Goal: Transaction & Acquisition: Book appointment/travel/reservation

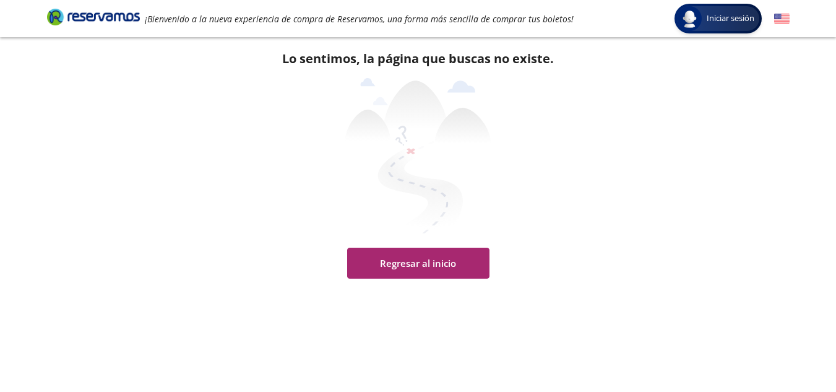
click at [441, 264] on button "Regresar al inicio" at bounding box center [418, 263] width 142 height 31
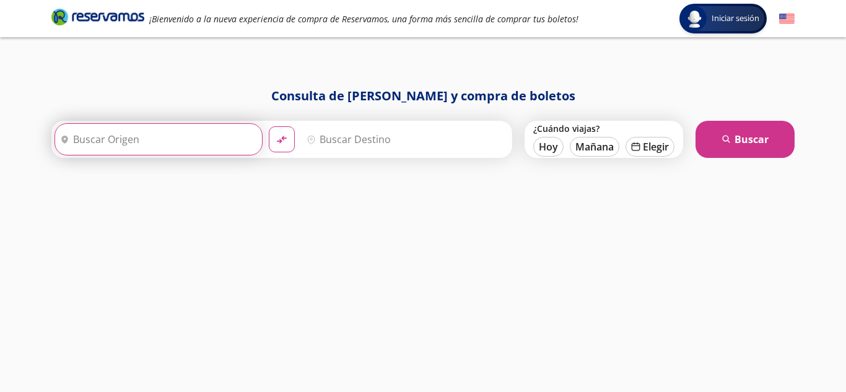
click at [132, 142] on input "Origen" at bounding box center [157, 139] width 204 height 31
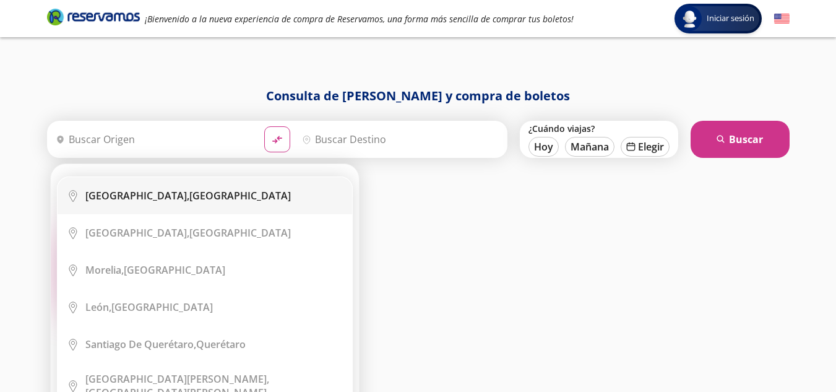
click at [164, 197] on b "[GEOGRAPHIC_DATA]," at bounding box center [137, 196] width 104 height 14
type input "[GEOGRAPHIC_DATA], [GEOGRAPHIC_DATA]"
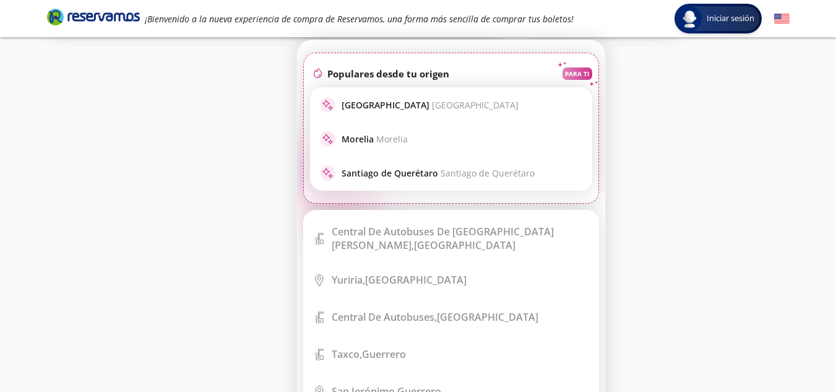
scroll to position [4519, 0]
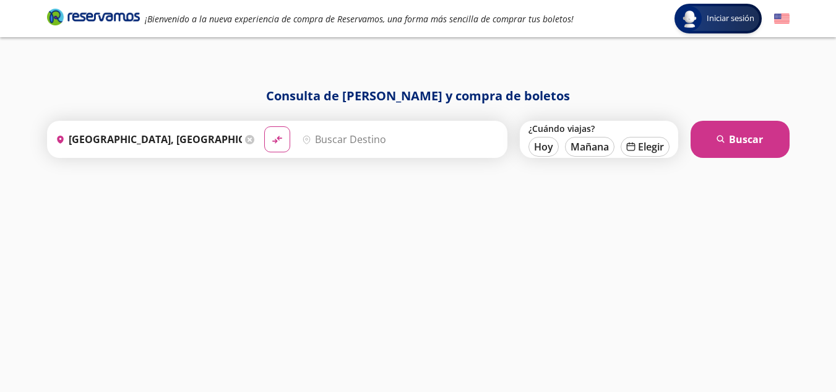
click at [690, 155] on div "Consulta de [PERSON_NAME] y compra de boletos Origen heroicons:map-pin-20-solid…" at bounding box center [418, 227] width 755 height 280
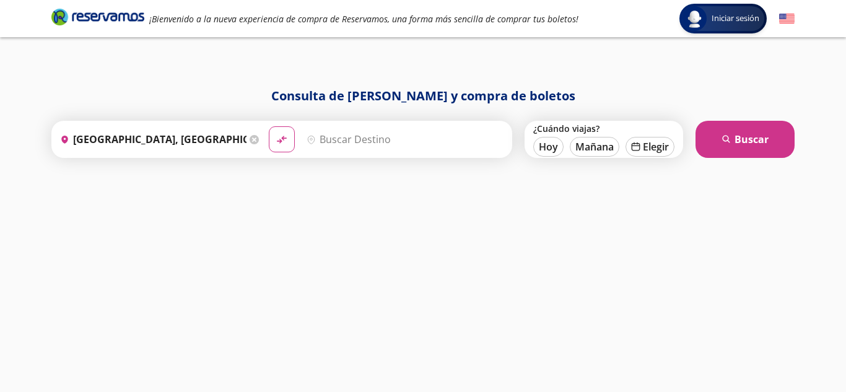
click at [383, 145] on input "Destino" at bounding box center [403, 139] width 204 height 31
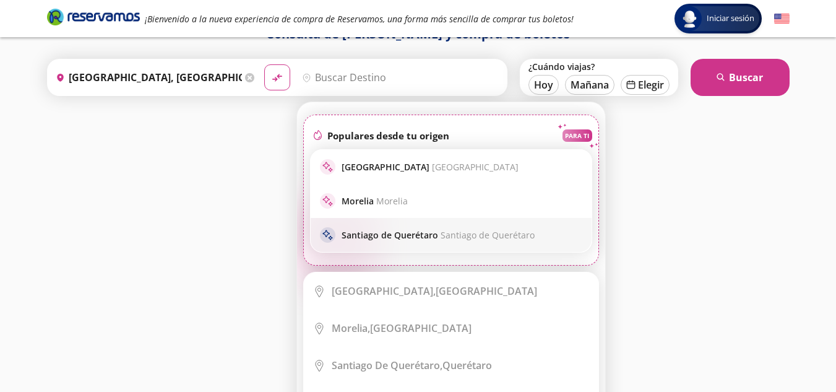
click at [413, 234] on p "Santiago de Querétaro Santiago de Querétaro" at bounding box center [438, 235] width 193 height 12
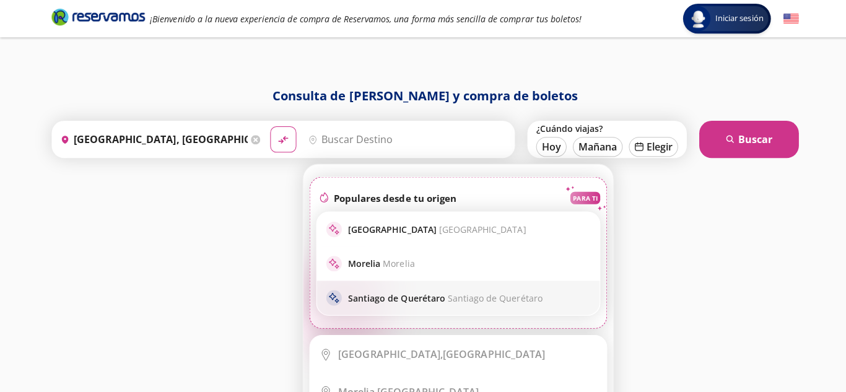
type input "Santiago de Querétaro, [GEOGRAPHIC_DATA]"
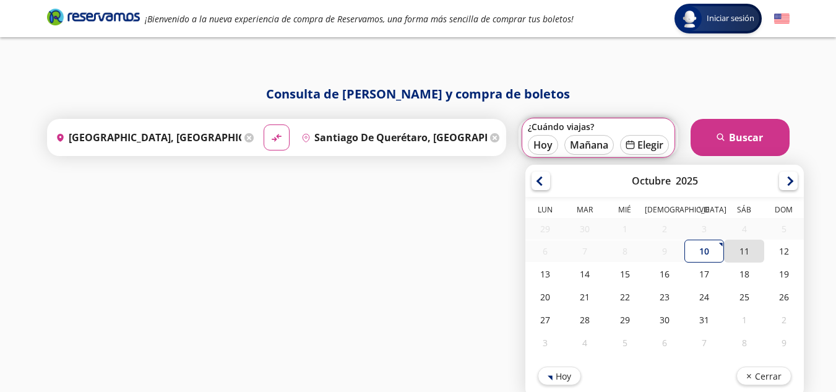
click at [745, 254] on div "11" at bounding box center [744, 251] width 40 height 23
type input "[DATE]"
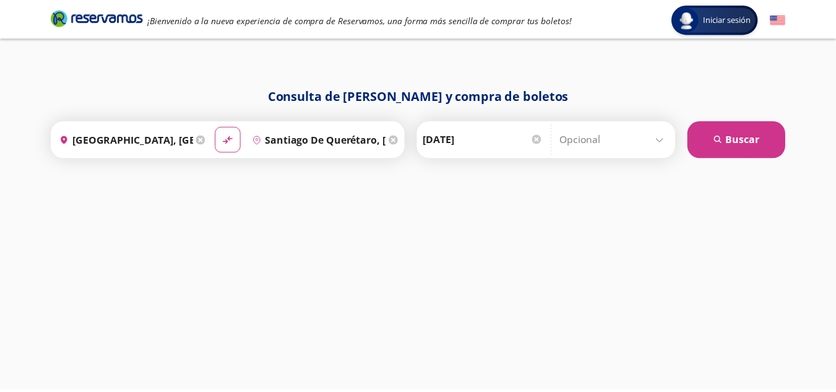
scroll to position [6, 0]
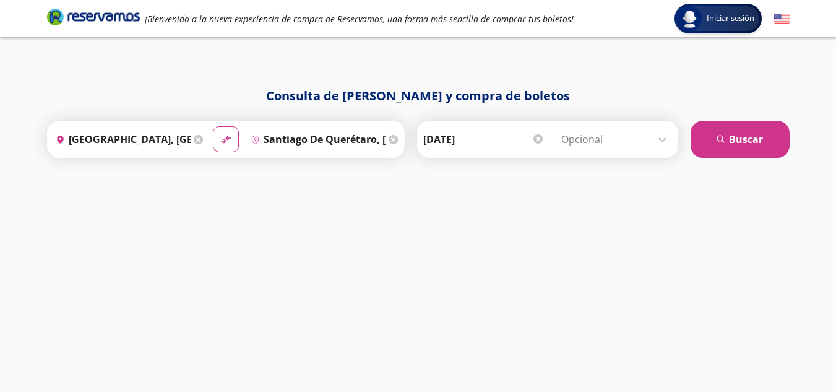
click at [662, 139] on input "Opcional" at bounding box center [616, 139] width 111 height 31
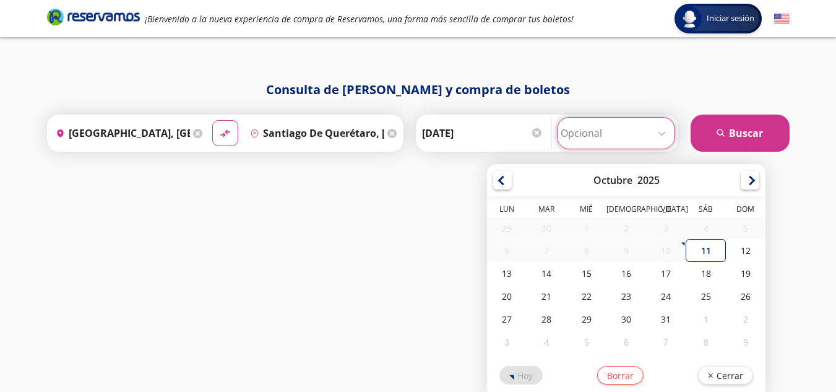
click at [704, 258] on div "11" at bounding box center [706, 250] width 40 height 23
type input "[DATE]"
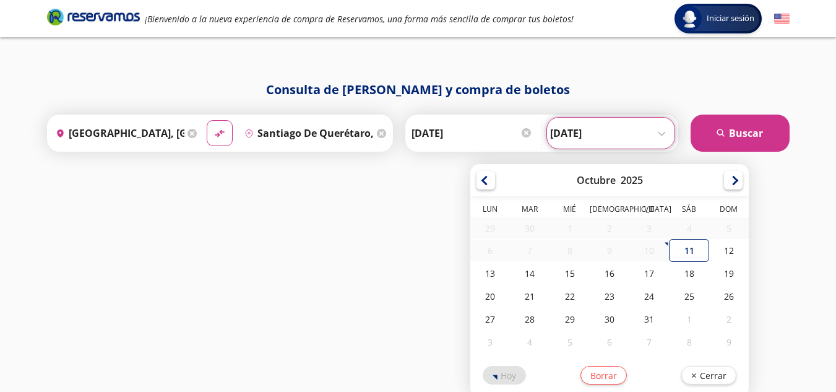
scroll to position [0, 0]
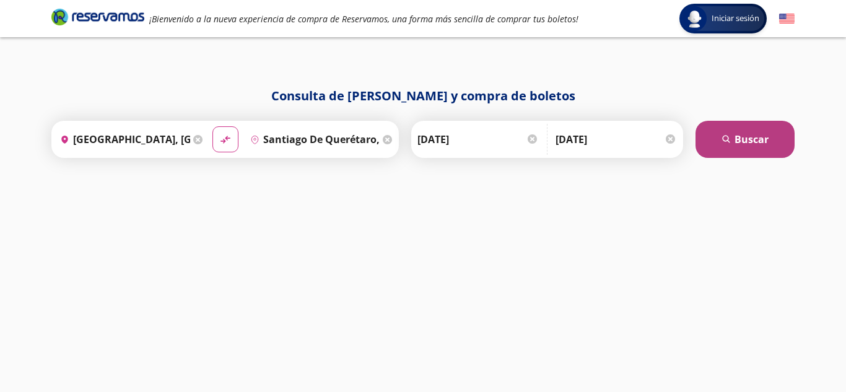
click at [744, 141] on button "search [GEOGRAPHIC_DATA]" at bounding box center [744, 139] width 99 height 37
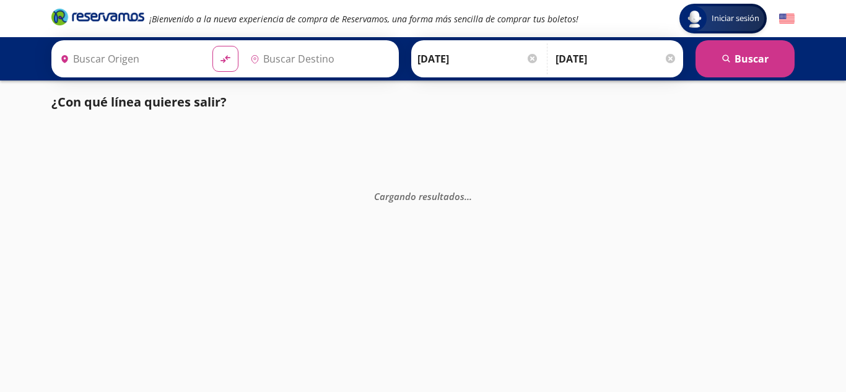
type input "[GEOGRAPHIC_DATA], [GEOGRAPHIC_DATA]"
type input "Santiago de Querétaro, [GEOGRAPHIC_DATA]"
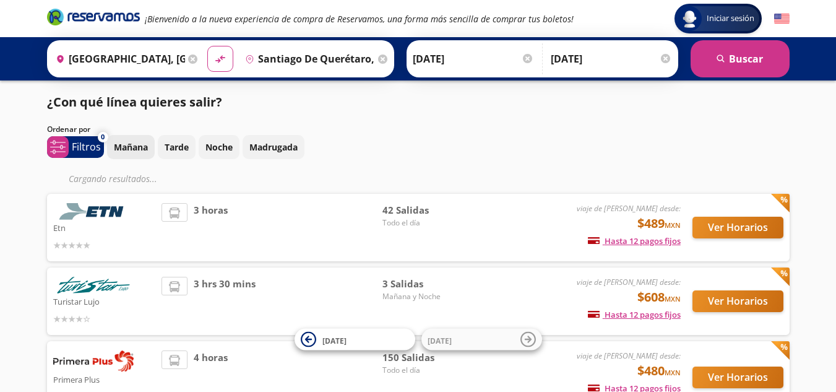
click at [127, 150] on p "Mañana" at bounding box center [131, 147] width 34 height 13
click at [763, 227] on button "Ver Horarios" at bounding box center [738, 228] width 91 height 22
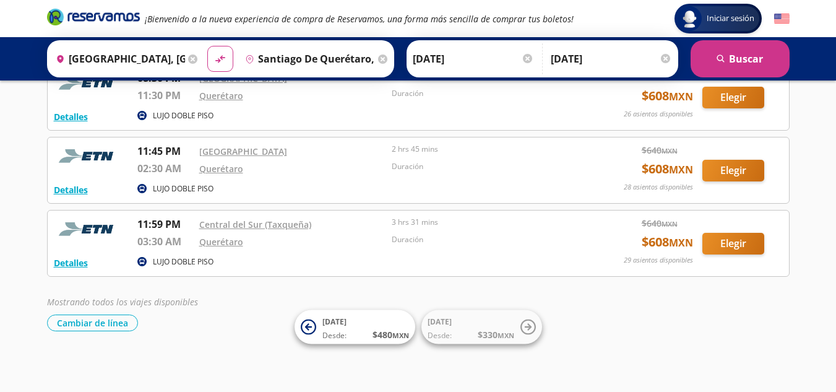
scroll to position [2958, 0]
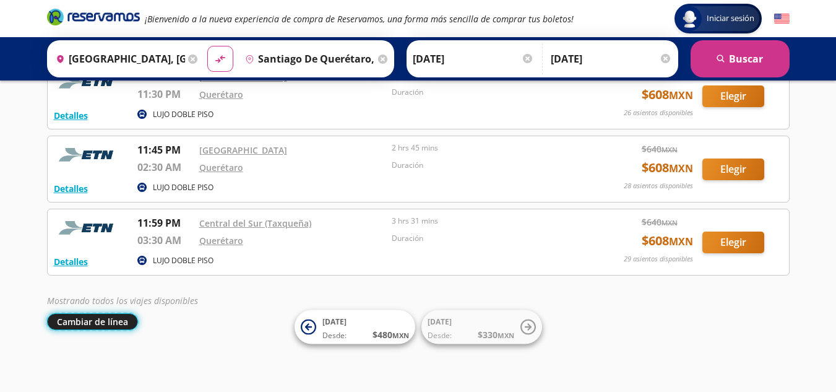
click at [80, 321] on button "Cambiar de línea" at bounding box center [92, 321] width 91 height 17
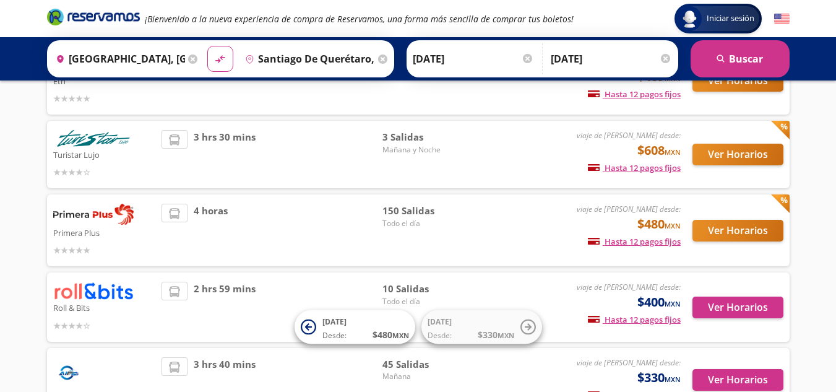
scroll to position [124, 0]
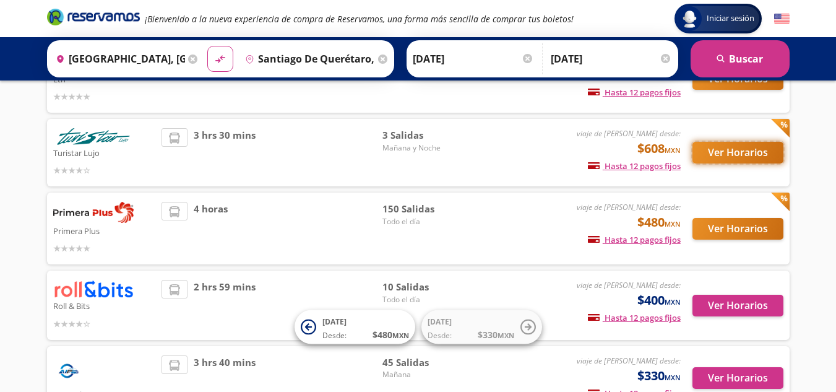
click at [722, 149] on button "Ver Horarios" at bounding box center [738, 153] width 91 height 22
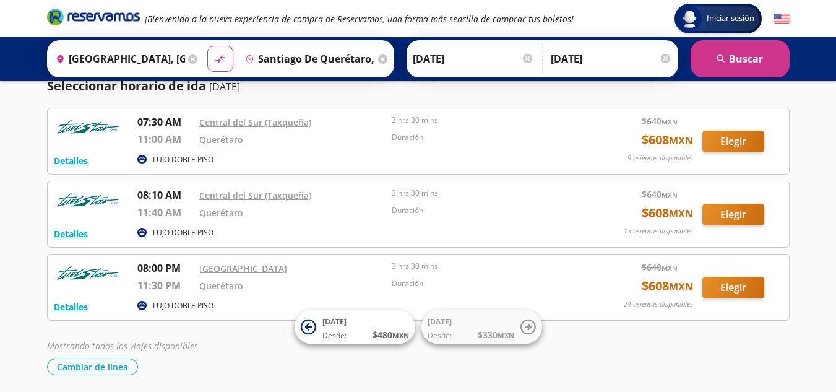
scroll to position [85, 0]
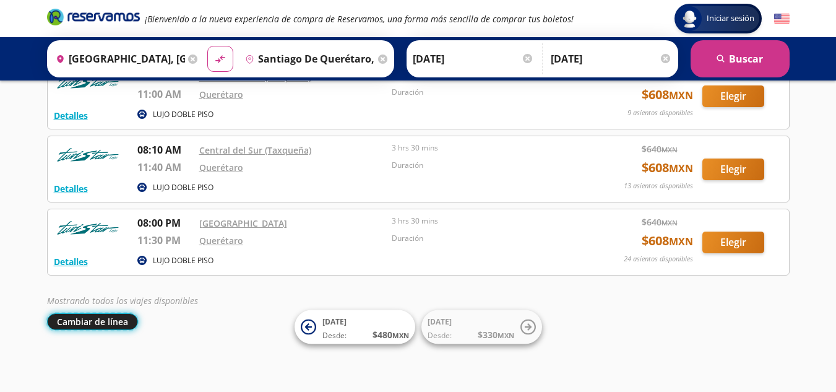
click at [115, 320] on button "Cambiar de línea" at bounding box center [92, 321] width 91 height 17
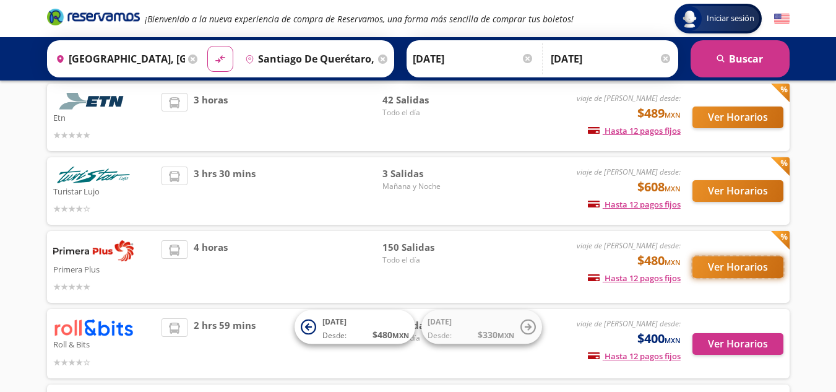
click at [726, 270] on button "Ver Horarios" at bounding box center [738, 267] width 91 height 22
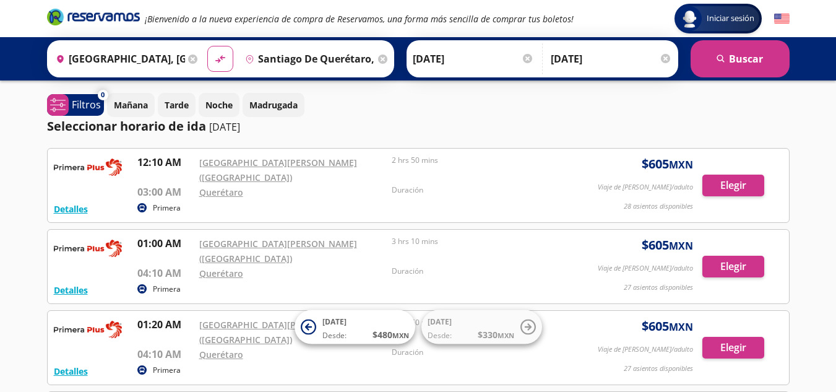
click at [604, 59] on input "[DATE]" at bounding box center [611, 58] width 121 height 31
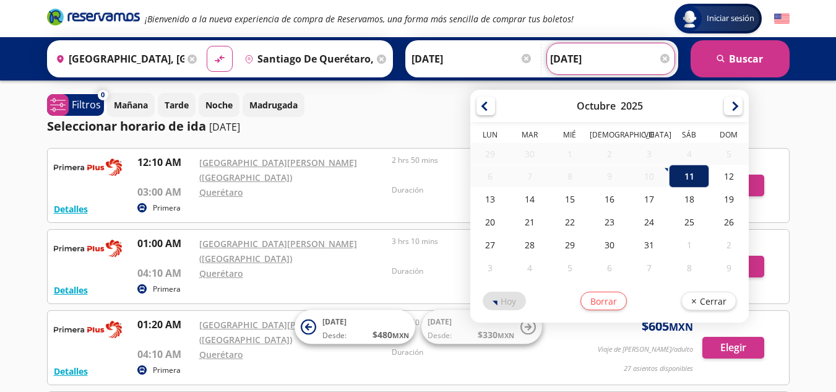
click at [690, 178] on div "11" at bounding box center [689, 176] width 40 height 23
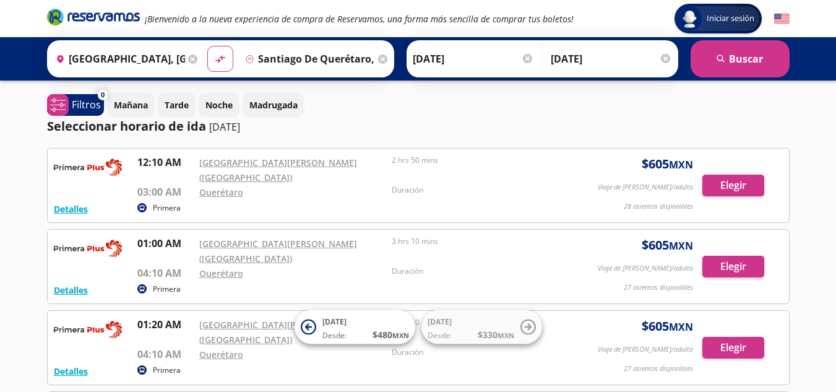
click at [189, 60] on icon at bounding box center [192, 58] width 9 height 9
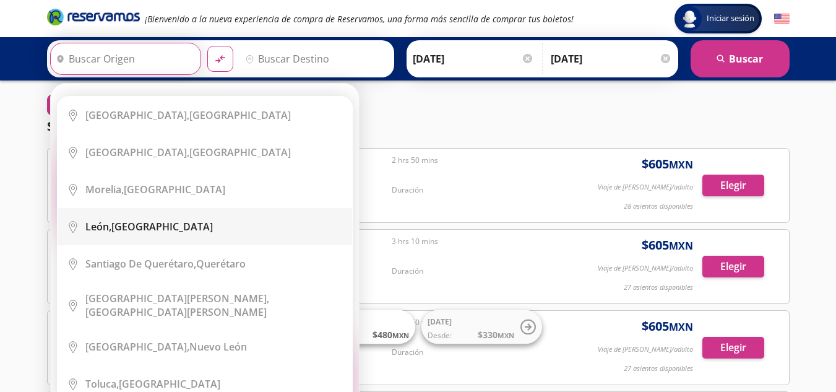
scroll to position [62, 0]
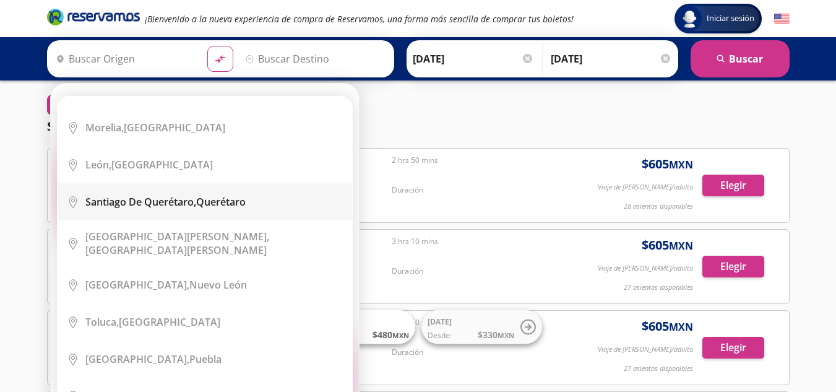
click at [196, 199] on b "Santiago de Querétaro," at bounding box center [140, 202] width 111 height 14
type input "Santiago de Querétaro, [GEOGRAPHIC_DATA]"
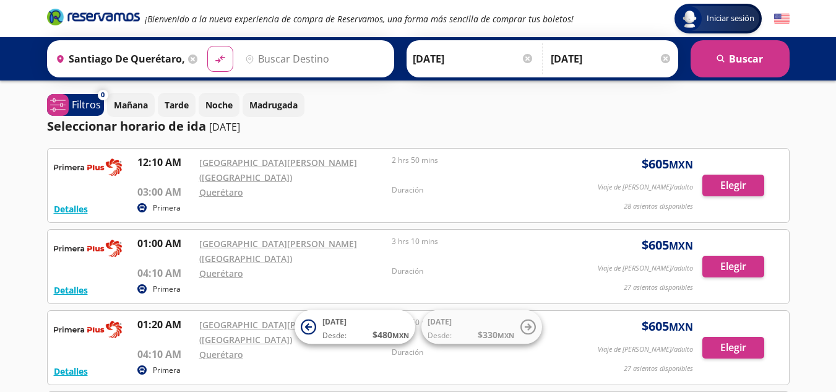
click at [287, 53] on input "Destino" at bounding box center [313, 58] width 147 height 31
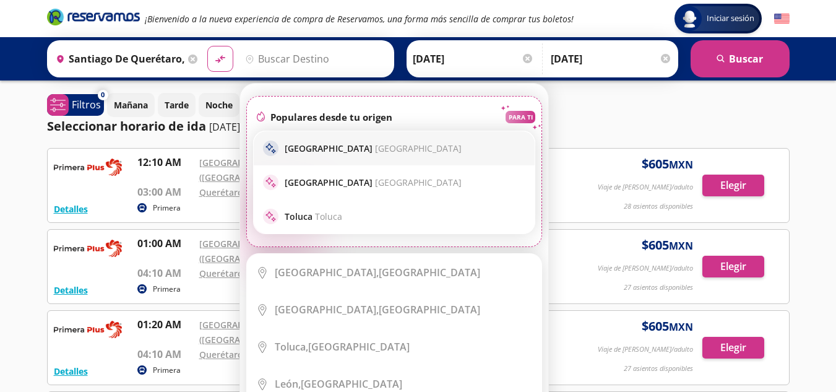
click at [328, 149] on p "[GEOGRAPHIC_DATA] [GEOGRAPHIC_DATA]" at bounding box center [373, 148] width 177 height 12
type input "[GEOGRAPHIC_DATA], [GEOGRAPHIC_DATA]"
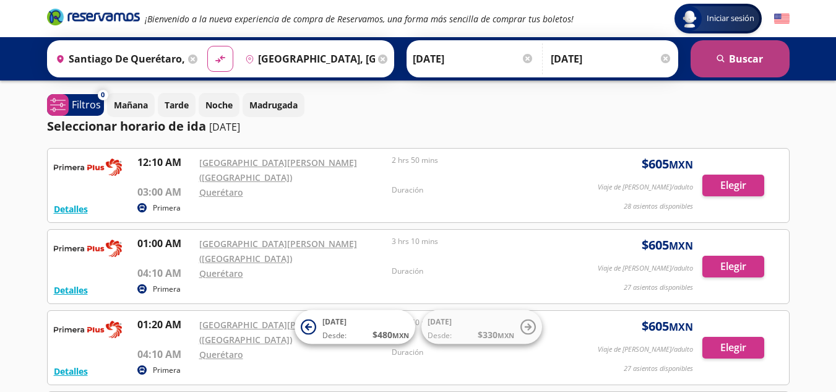
click at [721, 61] on icon "search" at bounding box center [721, 58] width 9 height 9
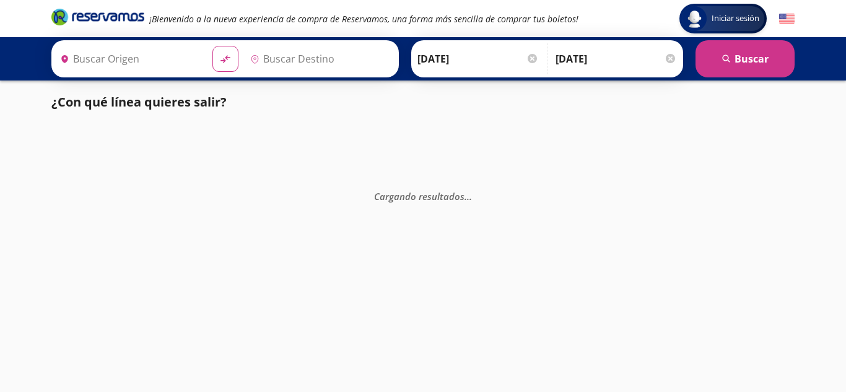
type input "Santiago de Querétaro, [GEOGRAPHIC_DATA]"
type input "[GEOGRAPHIC_DATA], [GEOGRAPHIC_DATA]"
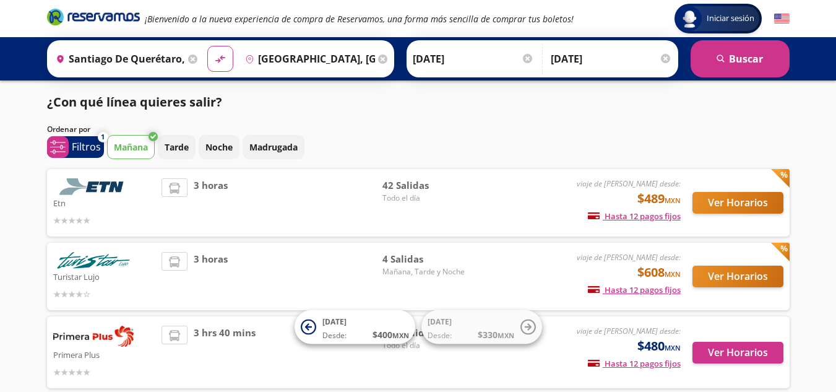
scroll to position [124, 0]
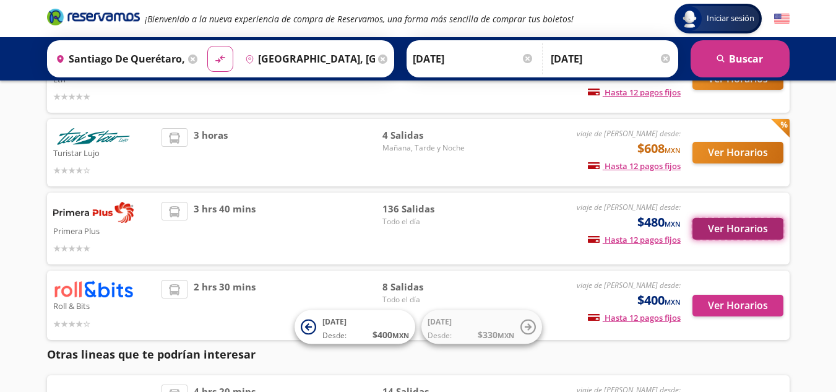
click at [725, 229] on button "Ver Horarios" at bounding box center [738, 229] width 91 height 22
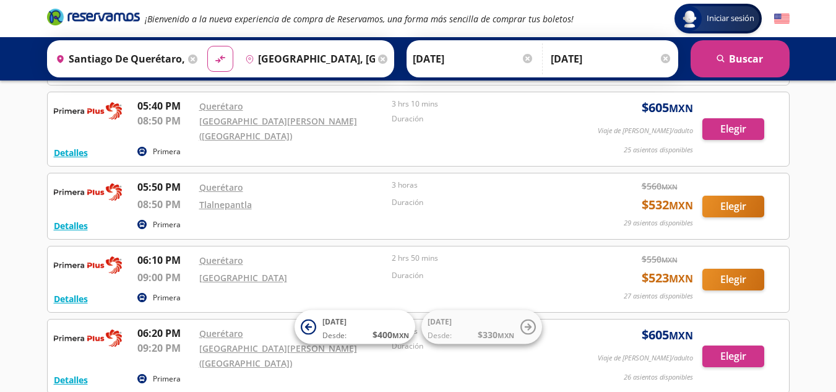
scroll to position [8678, 0]
